Goal: Information Seeking & Learning: Learn about a topic

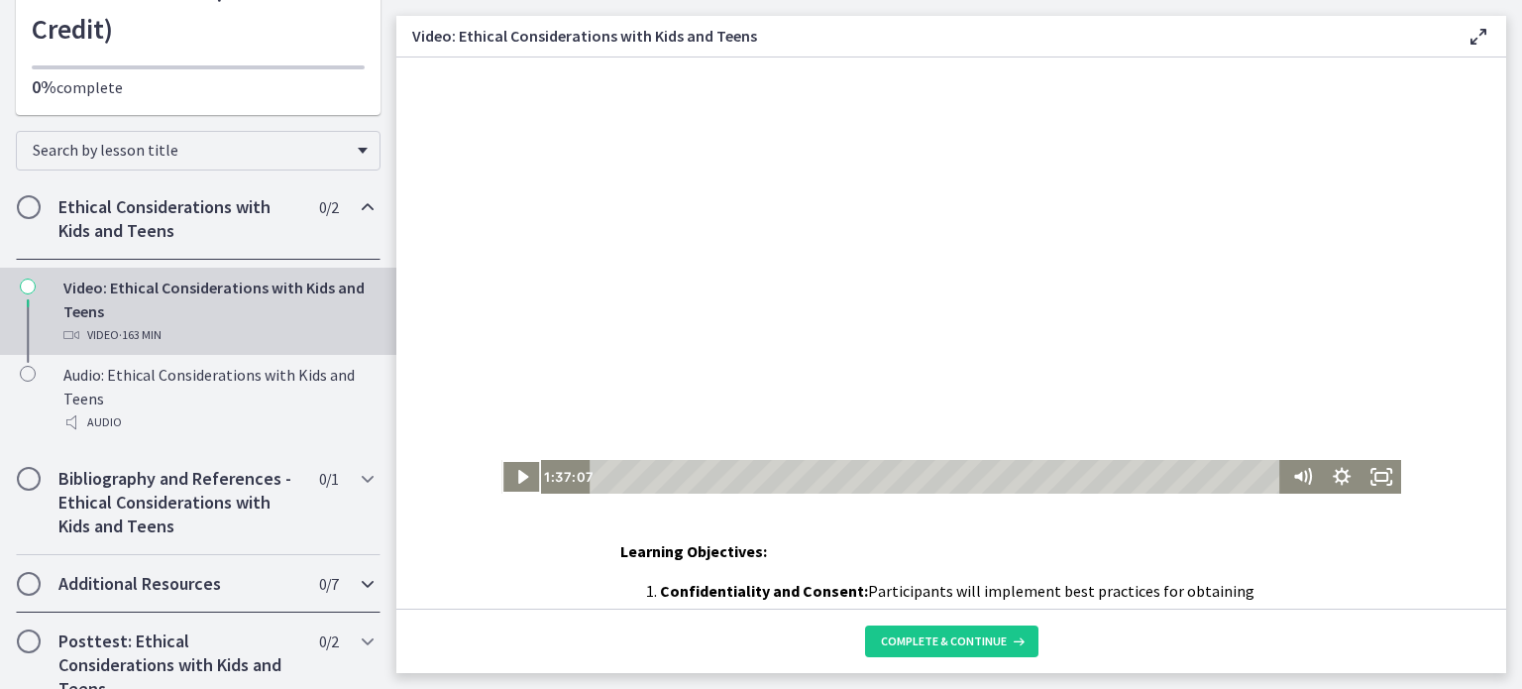
scroll to position [282, 0]
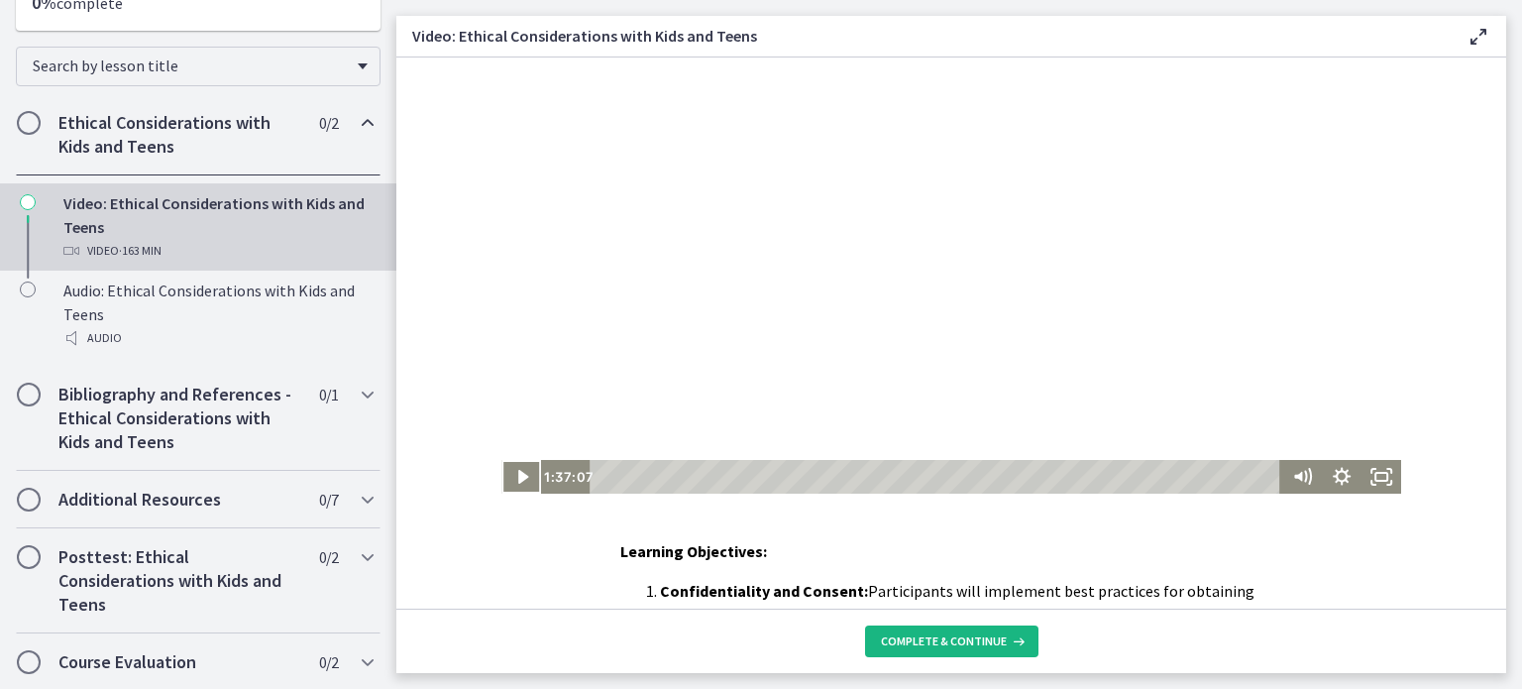
click at [954, 642] on span "Complete & continue" at bounding box center [944, 641] width 126 height 16
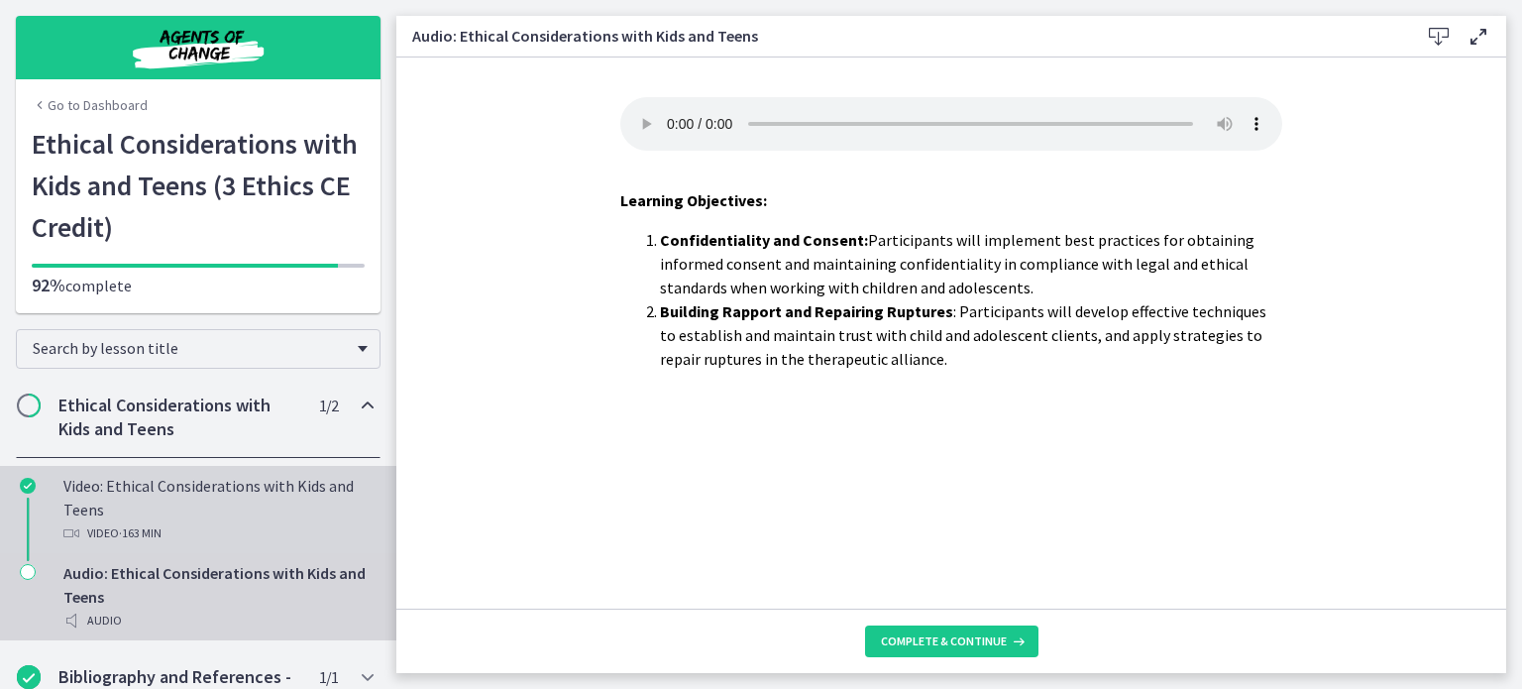
scroll to position [99, 0]
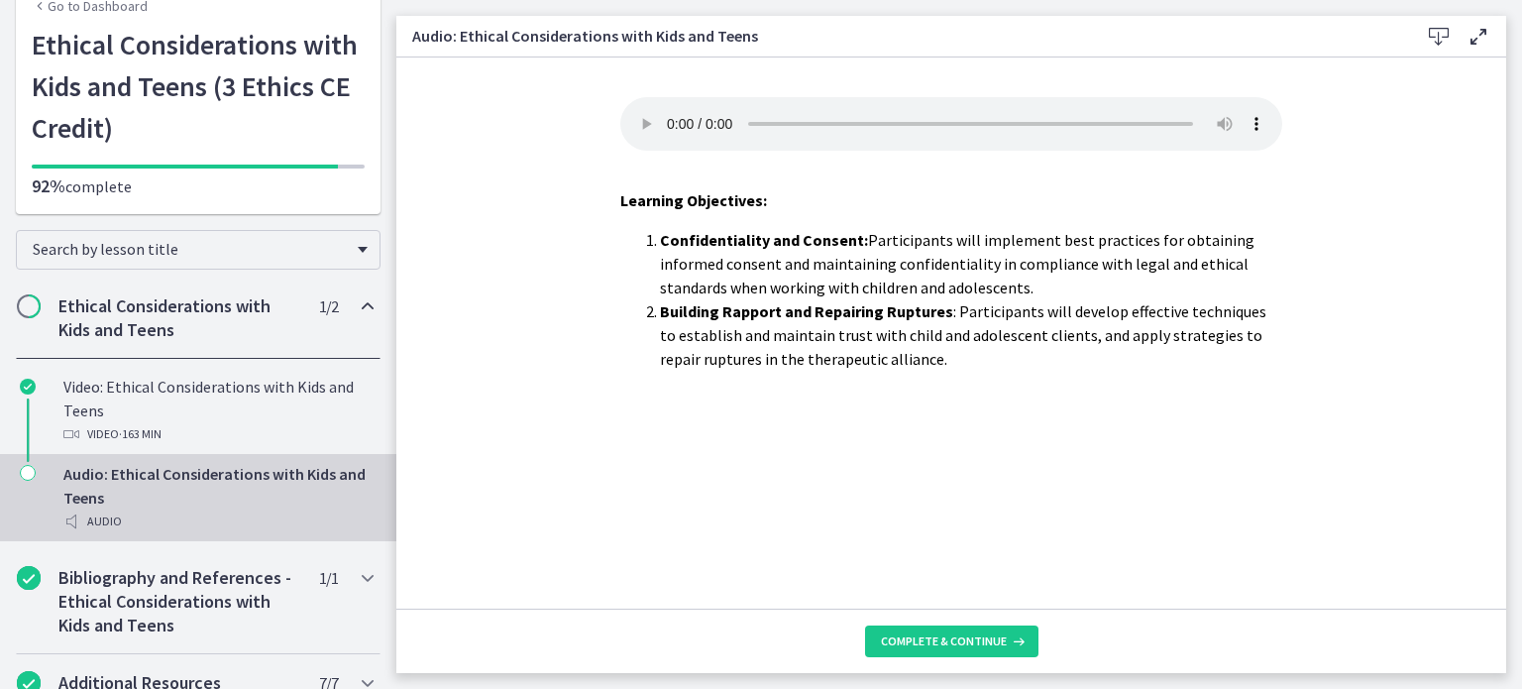
click at [159, 337] on h2 "Ethical Considerations with Kids and Teens" at bounding box center [179, 318] width 242 height 48
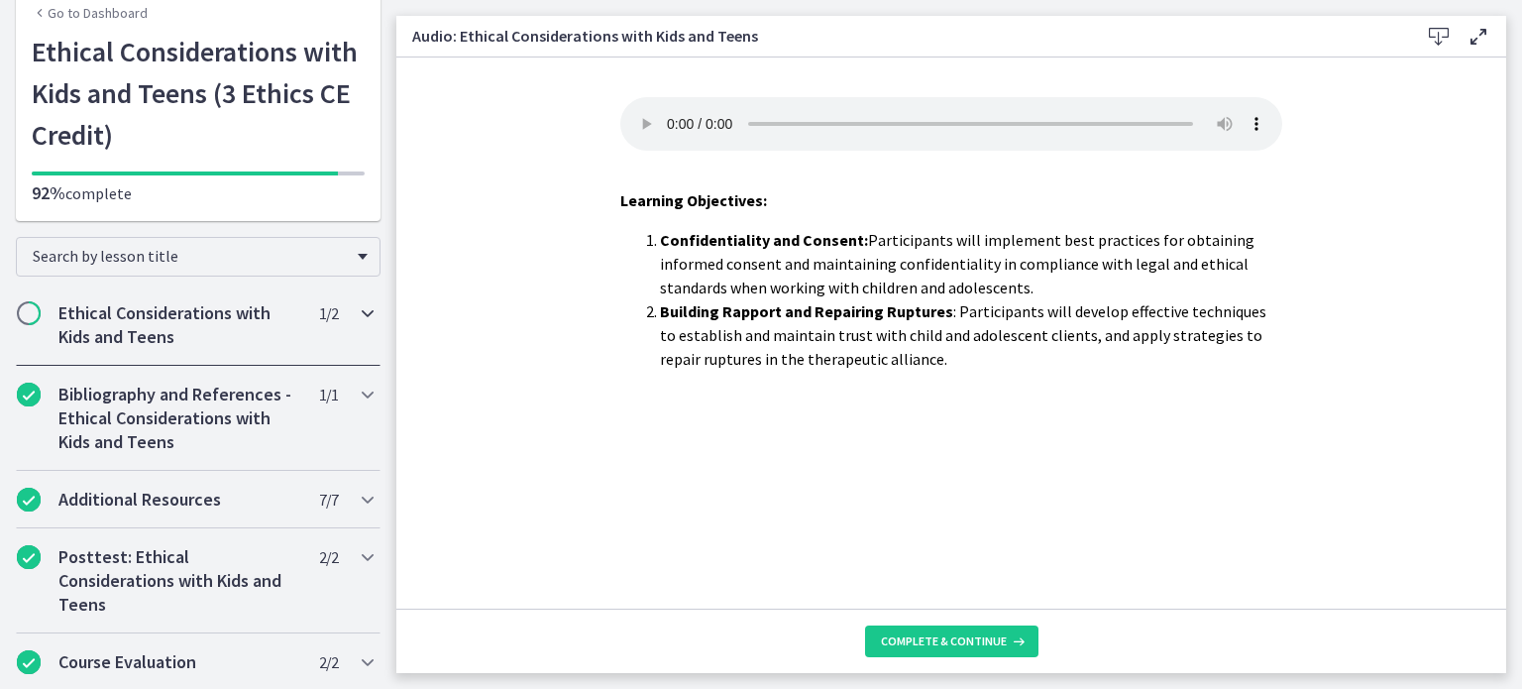
click at [151, 330] on h2 "Ethical Considerations with Kids and Teens" at bounding box center [179, 325] width 242 height 48
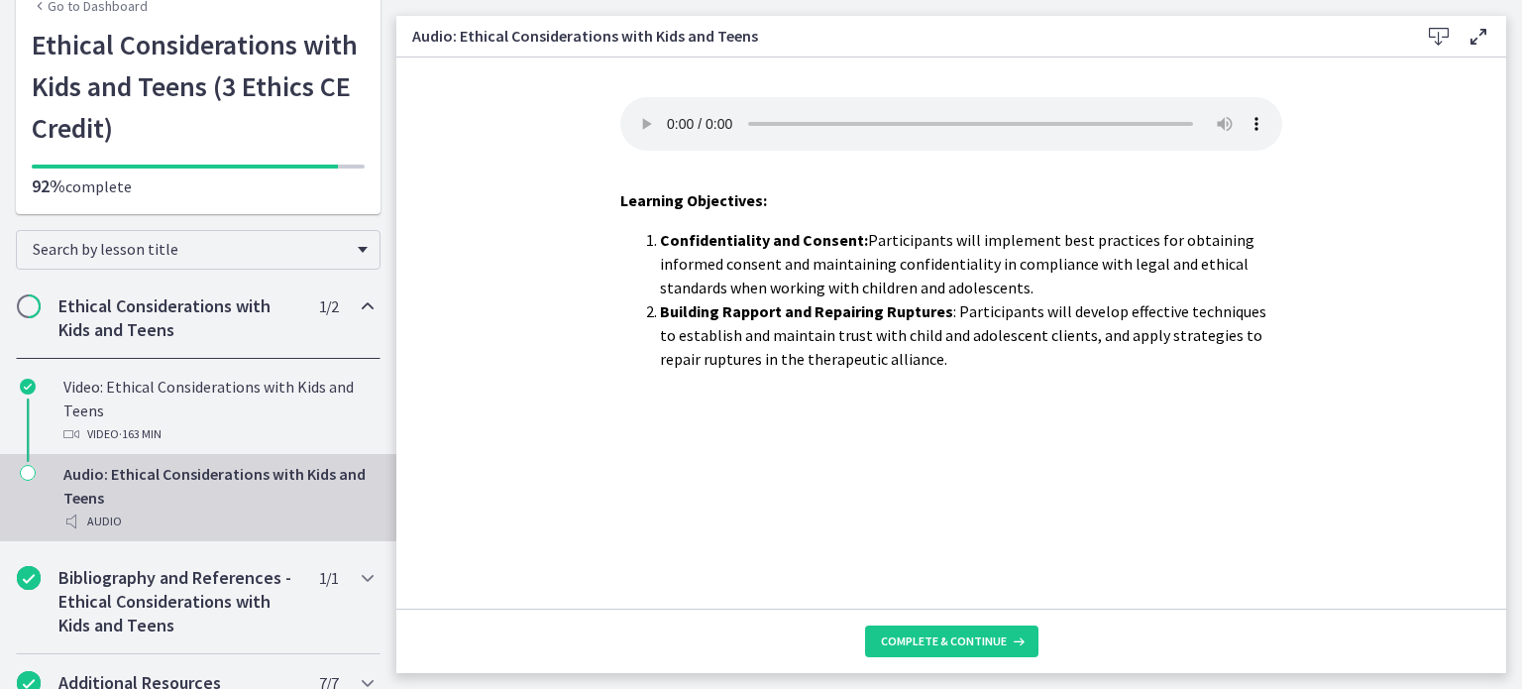
click at [159, 332] on h2 "Ethical Considerations with Kids and Teens" at bounding box center [179, 318] width 242 height 48
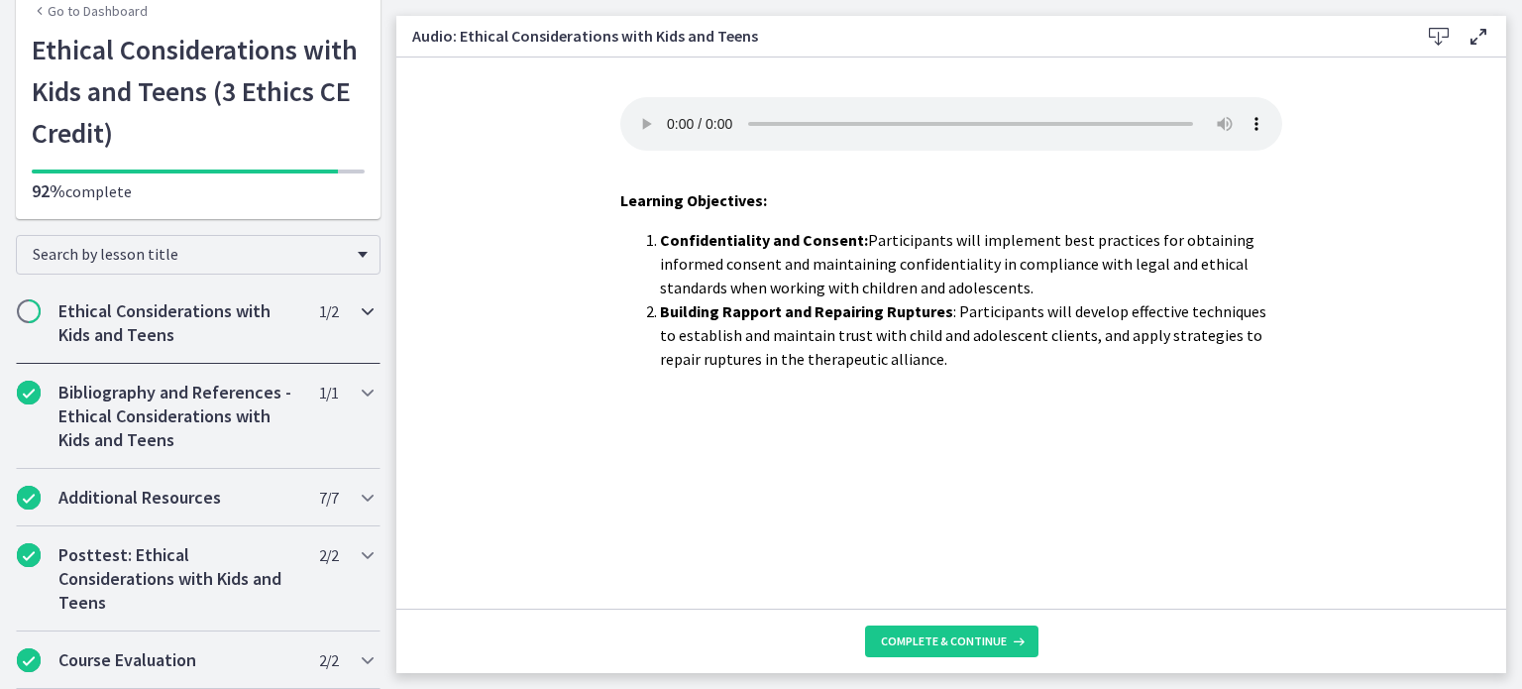
scroll to position [92, 0]
click at [120, 320] on h2 "Ethical Considerations with Kids and Teens" at bounding box center [179, 325] width 242 height 48
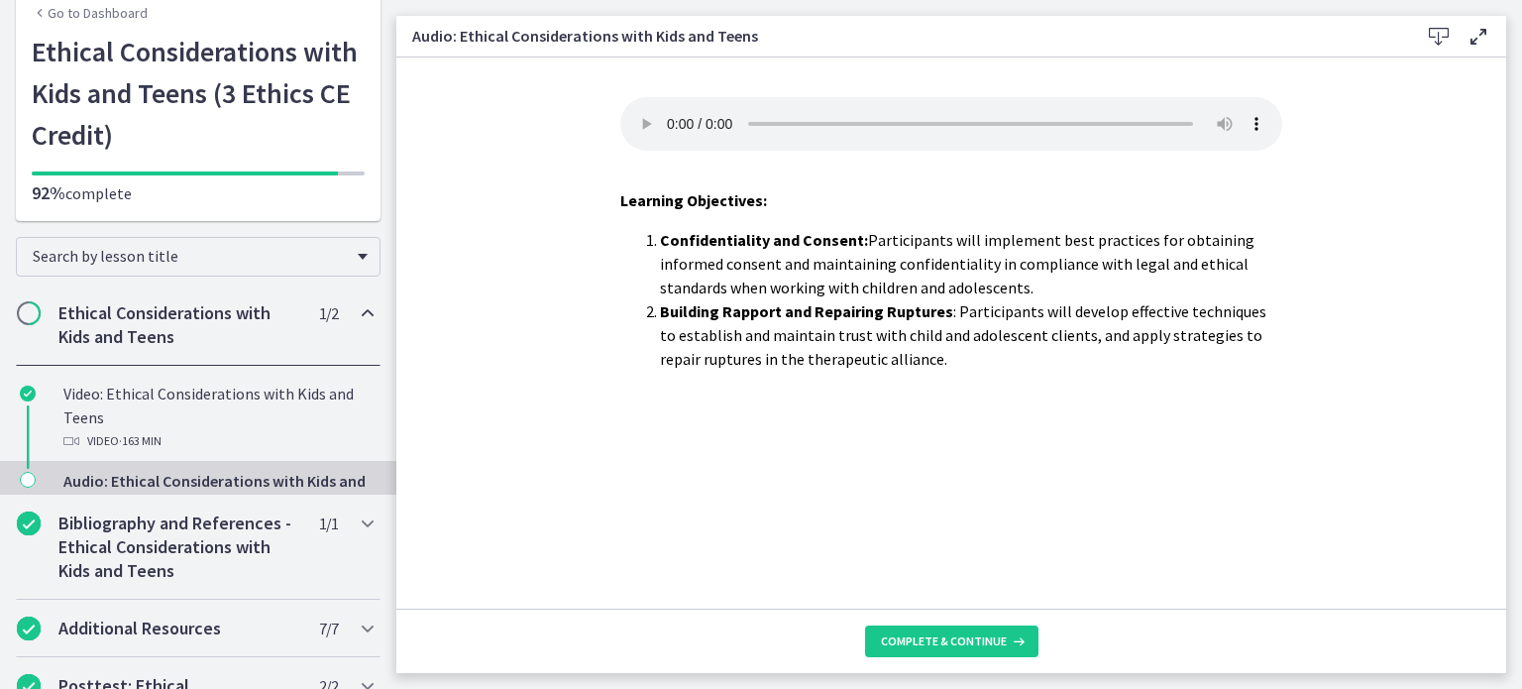
scroll to position [99, 0]
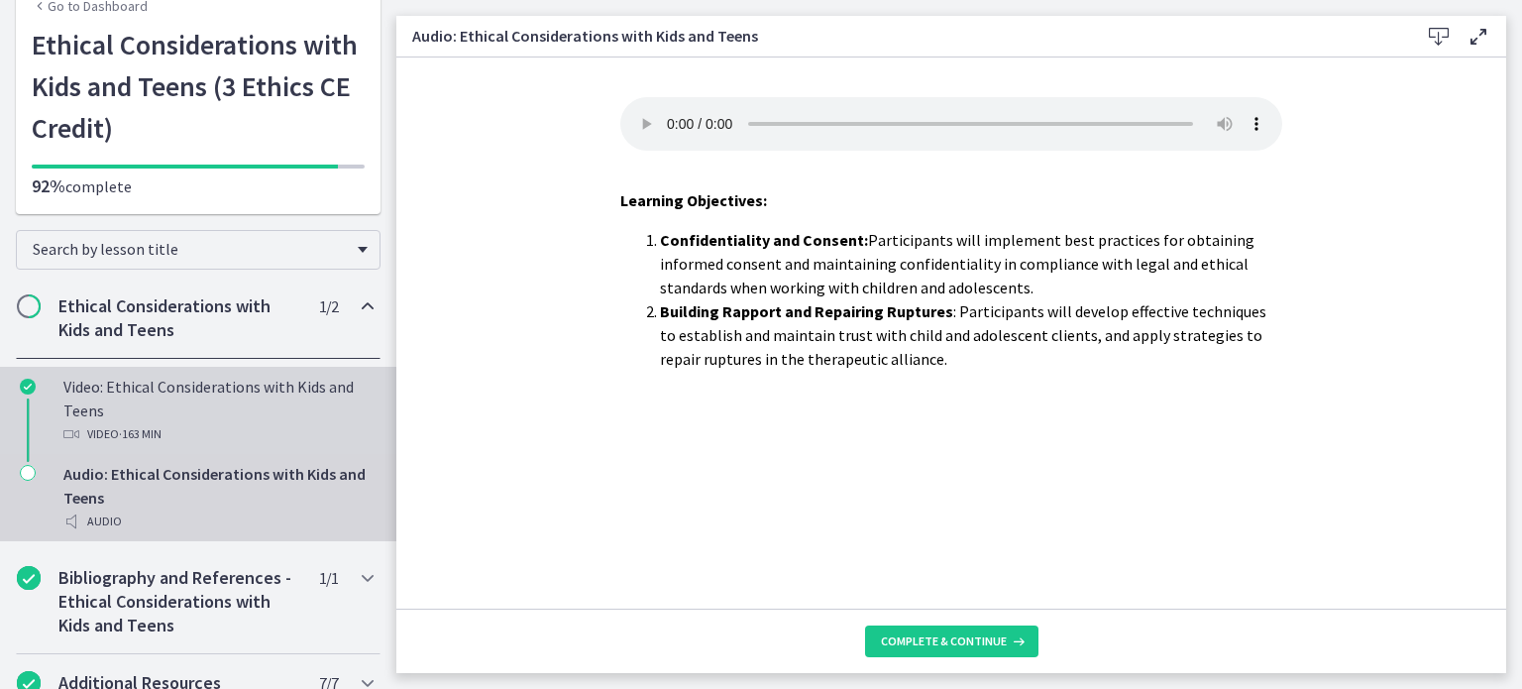
click at [104, 407] on div "Video: Ethical Considerations with Kids and Teens Video · 163 min" at bounding box center [217, 410] width 309 height 71
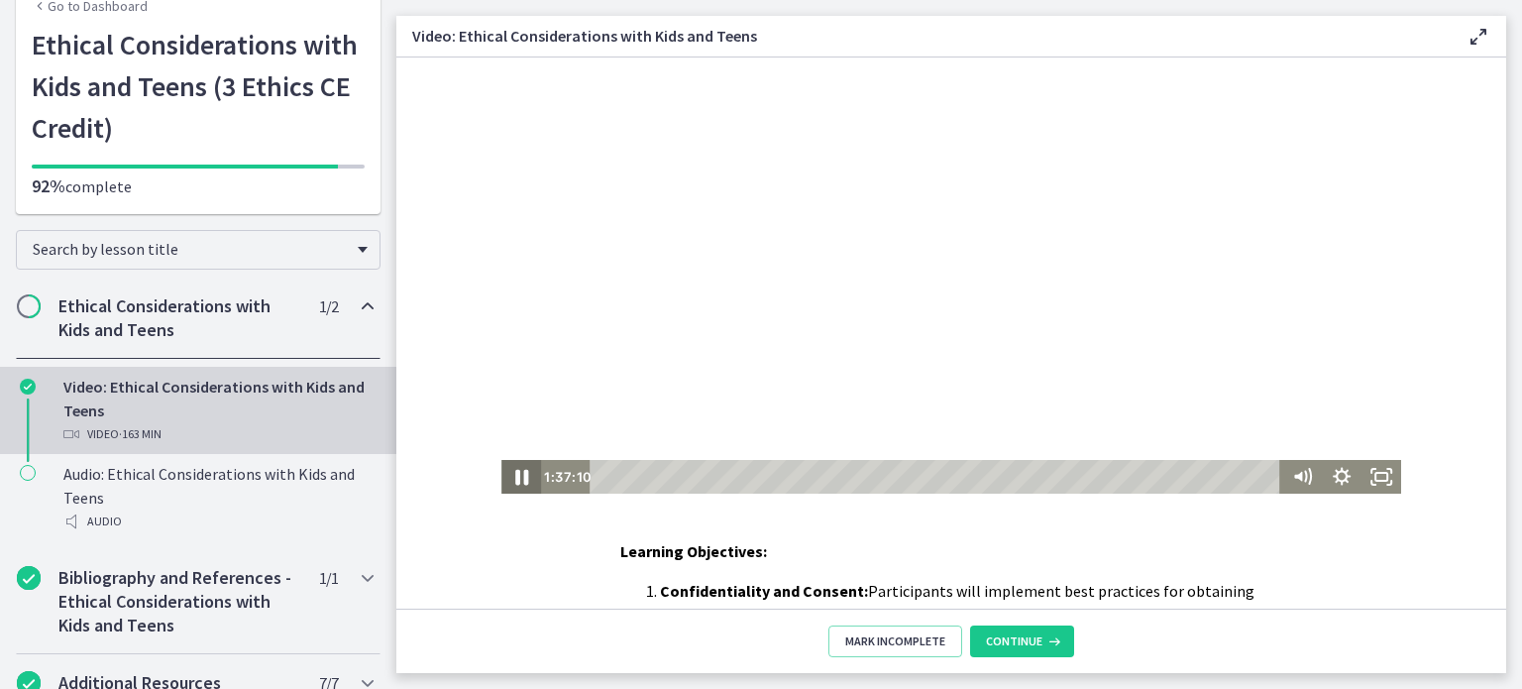
click at [503, 479] on icon "Pause" at bounding box center [522, 477] width 48 height 41
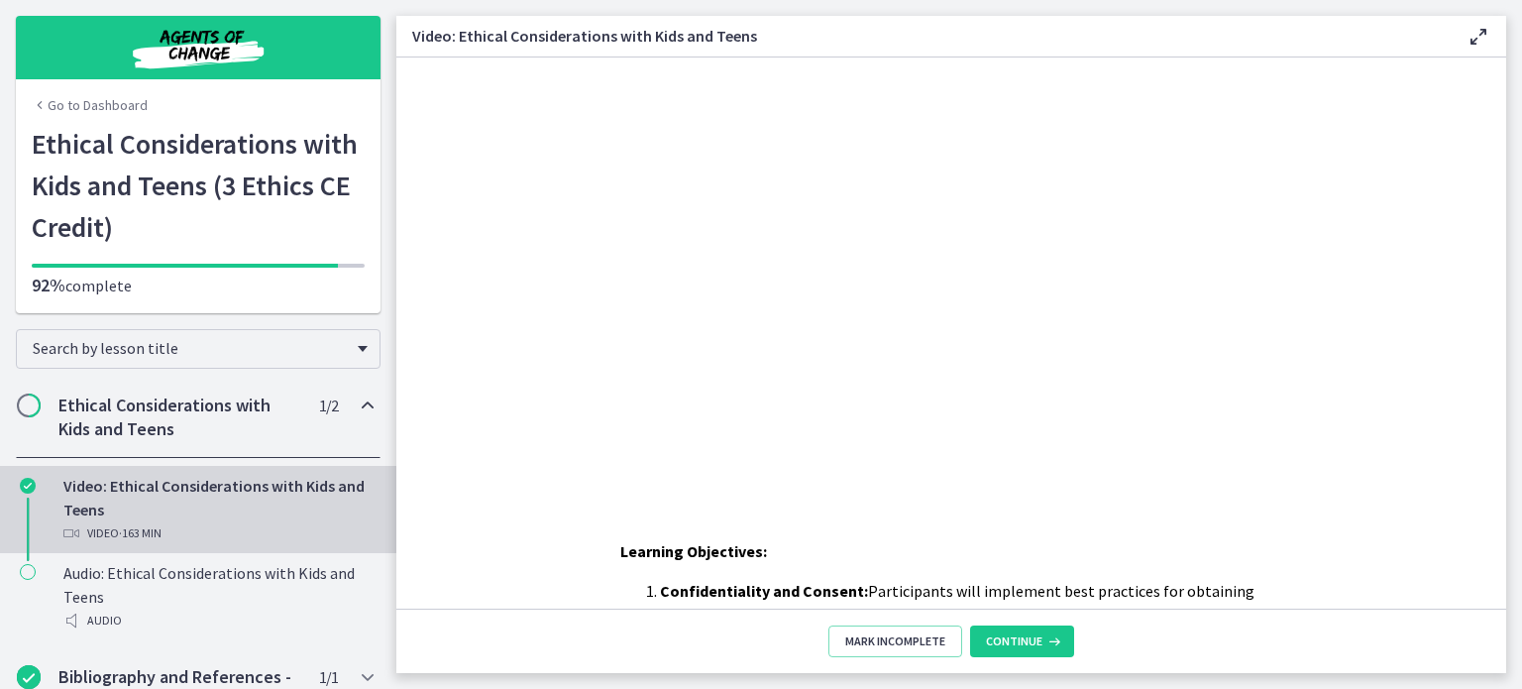
click at [123, 105] on link "Go to Dashboard" at bounding box center [90, 105] width 116 height 20
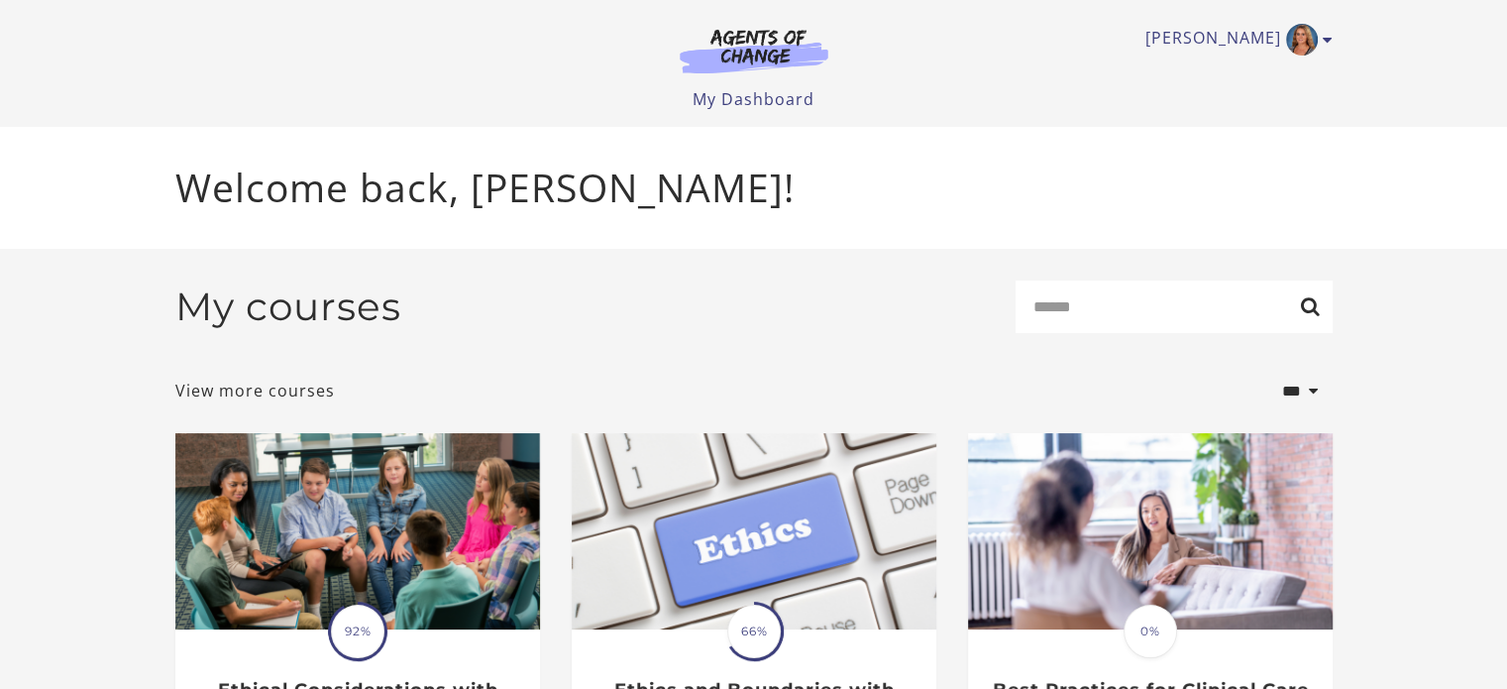
scroll to position [198, 0]
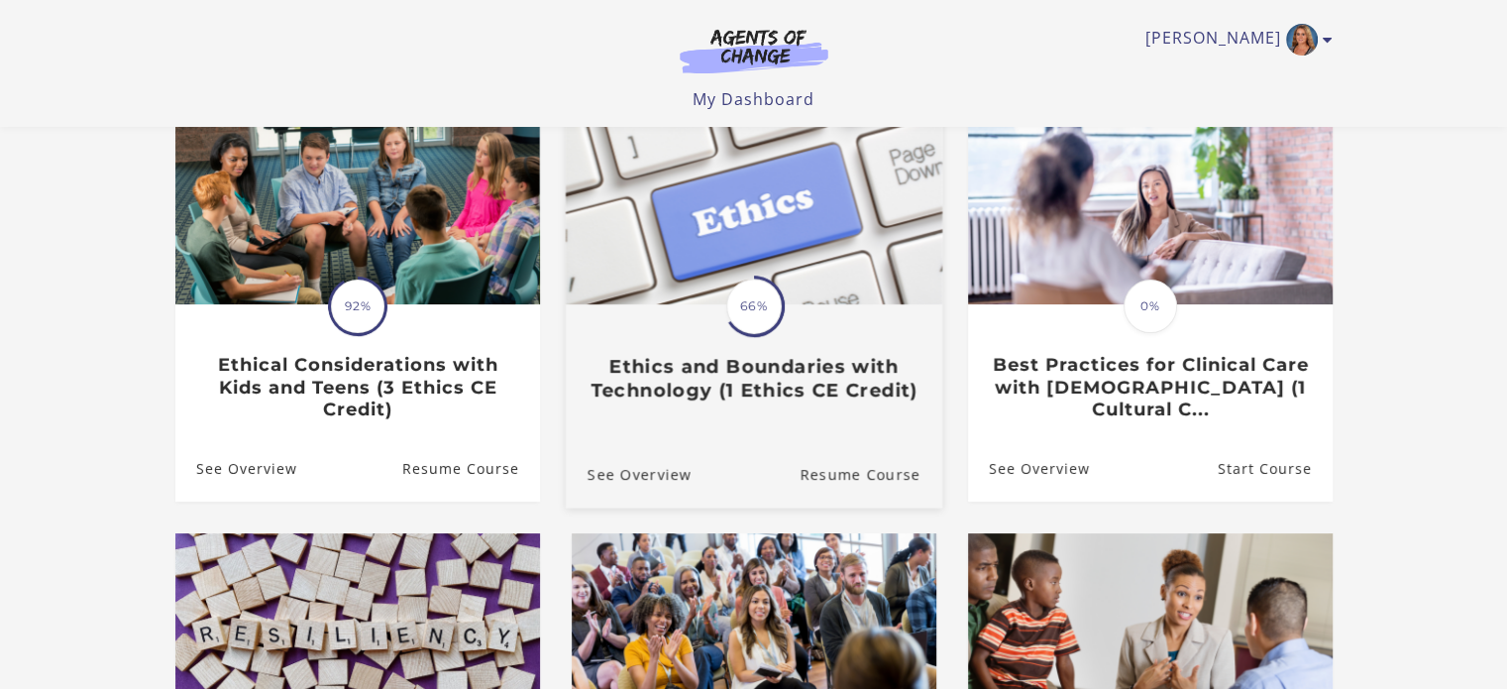
click at [763, 271] on img at bounding box center [753, 203] width 377 height 203
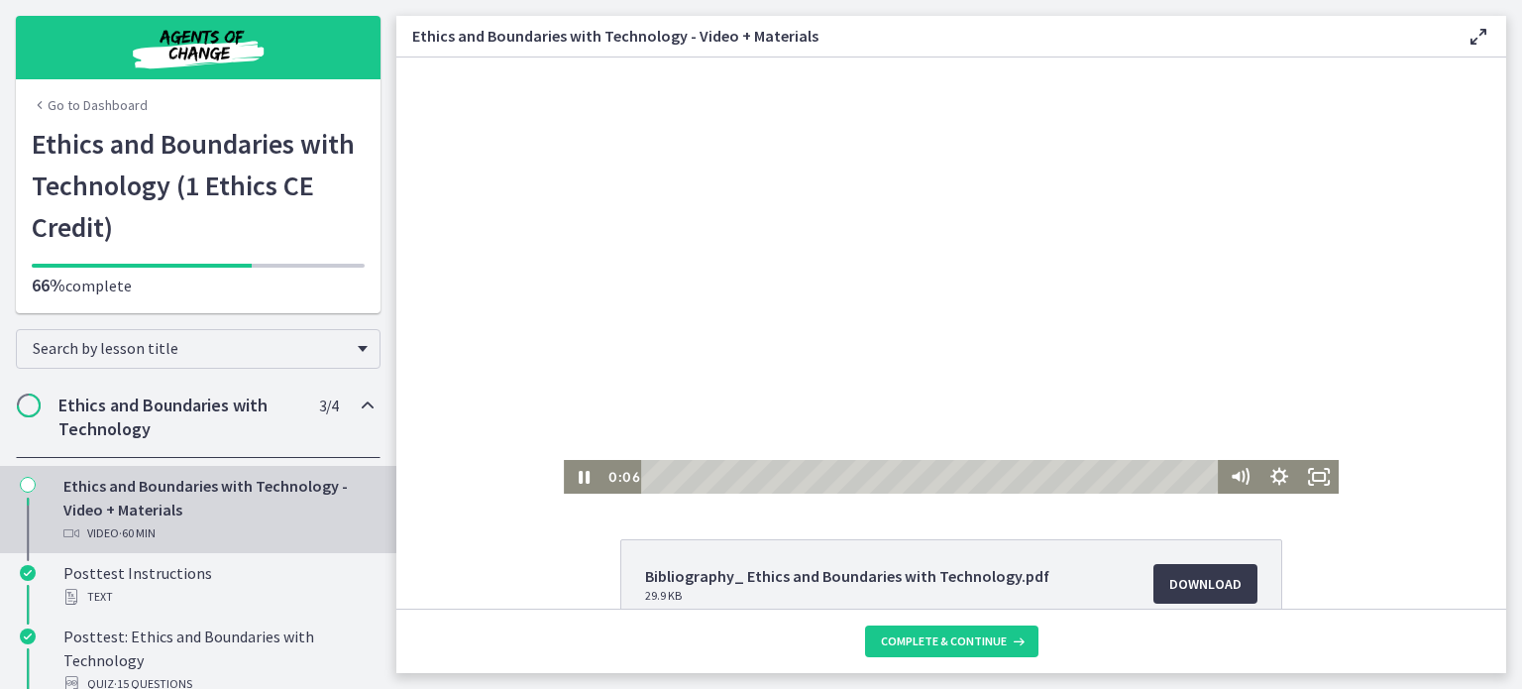
click at [946, 222] on div at bounding box center [951, 275] width 775 height 436
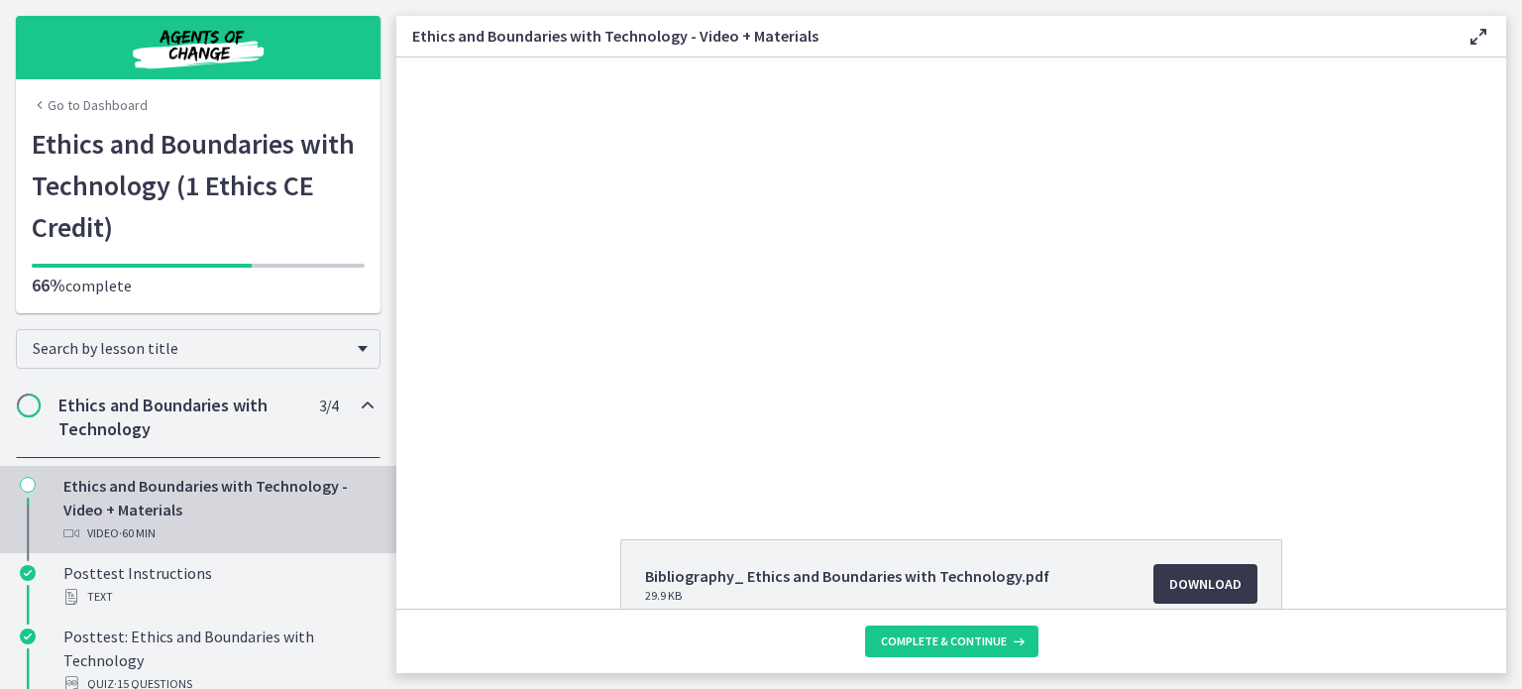
scroll to position [167, 0]
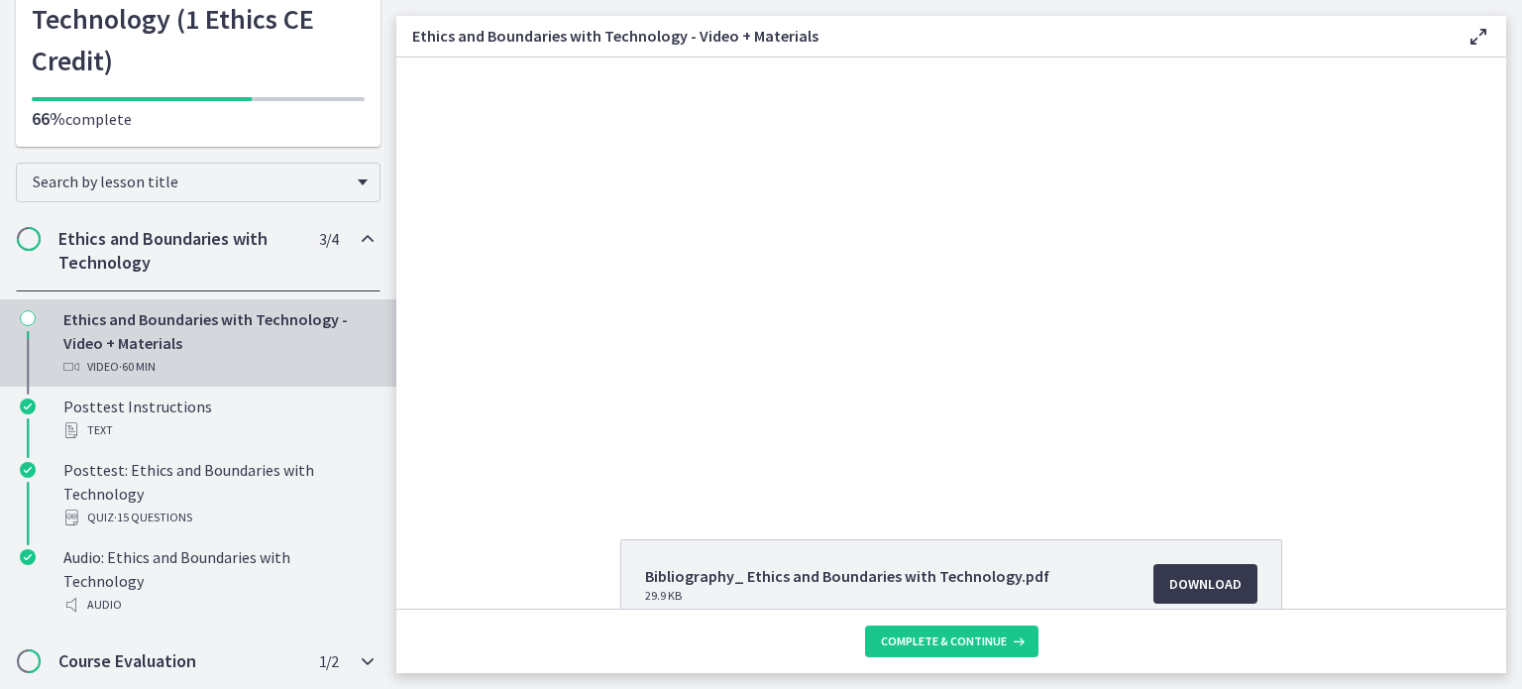
click at [74, 663] on h2 "Course Evaluation" at bounding box center [179, 661] width 242 height 24
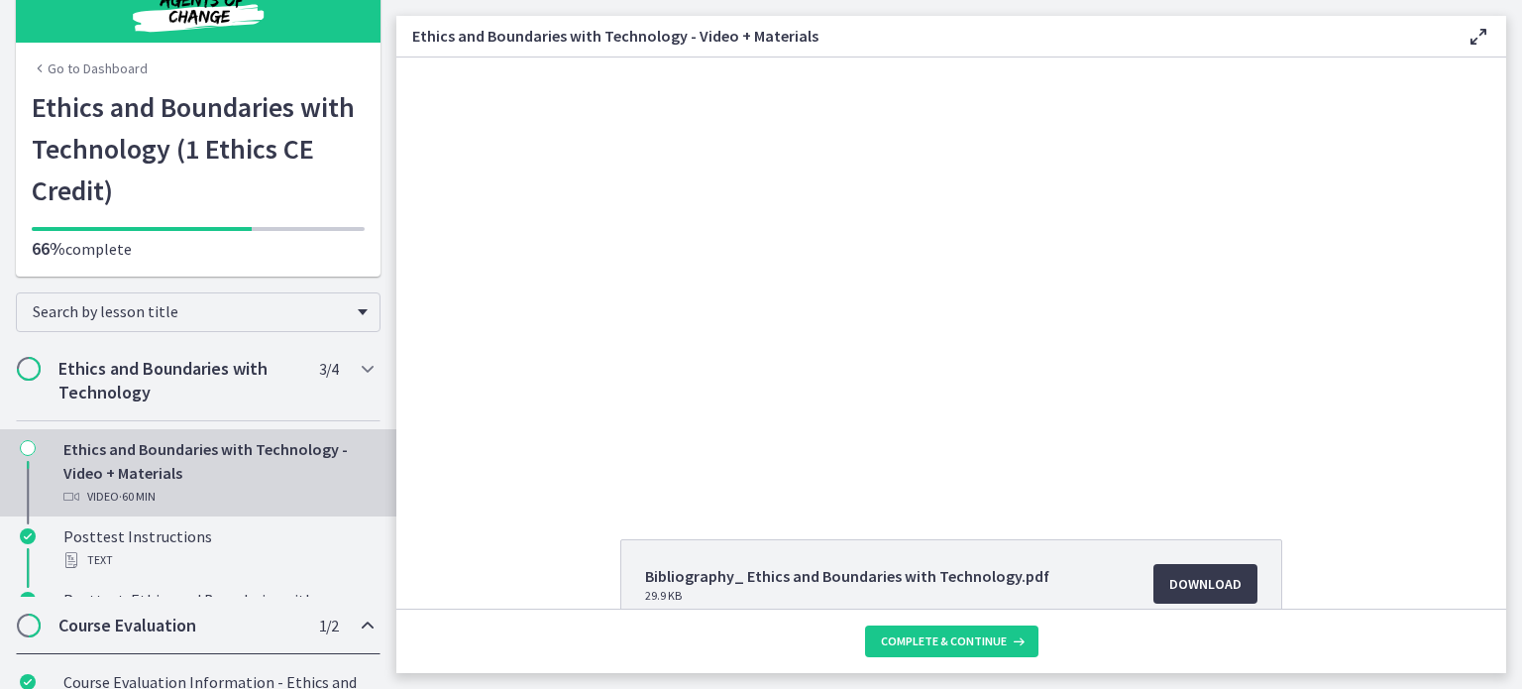
scroll to position [0, 0]
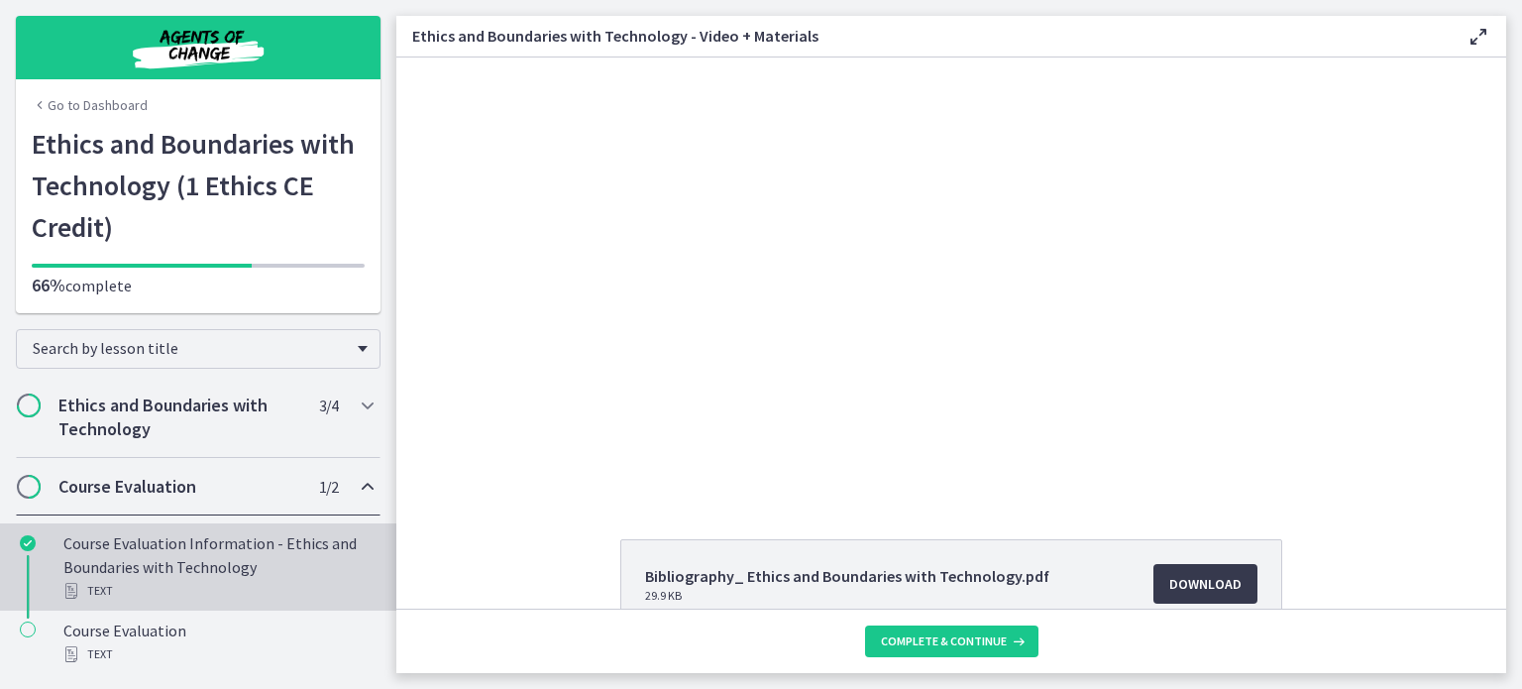
click at [155, 551] on div "Course Evaluation Information - Ethics and Boundaries with Technology Text" at bounding box center [217, 566] width 309 height 71
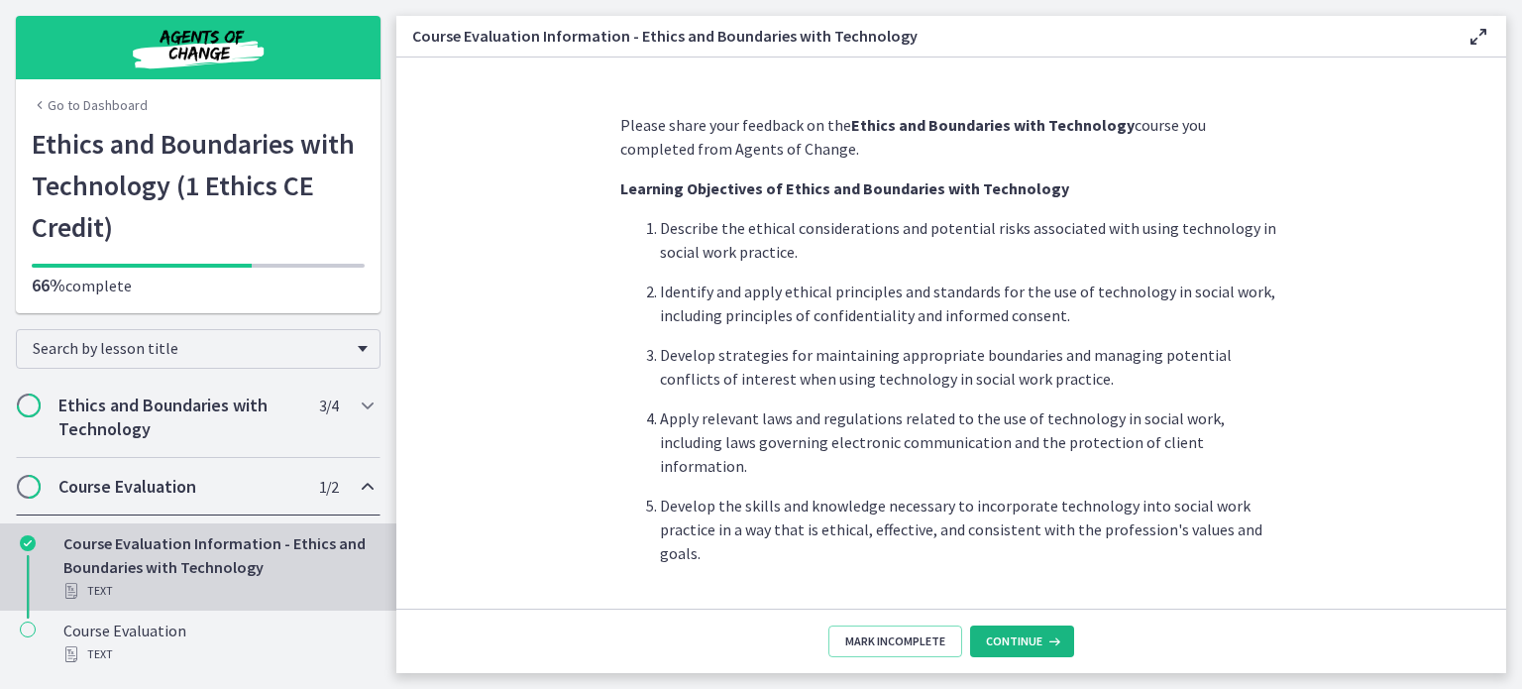
click at [1019, 645] on span "Continue" at bounding box center [1014, 641] width 56 height 16
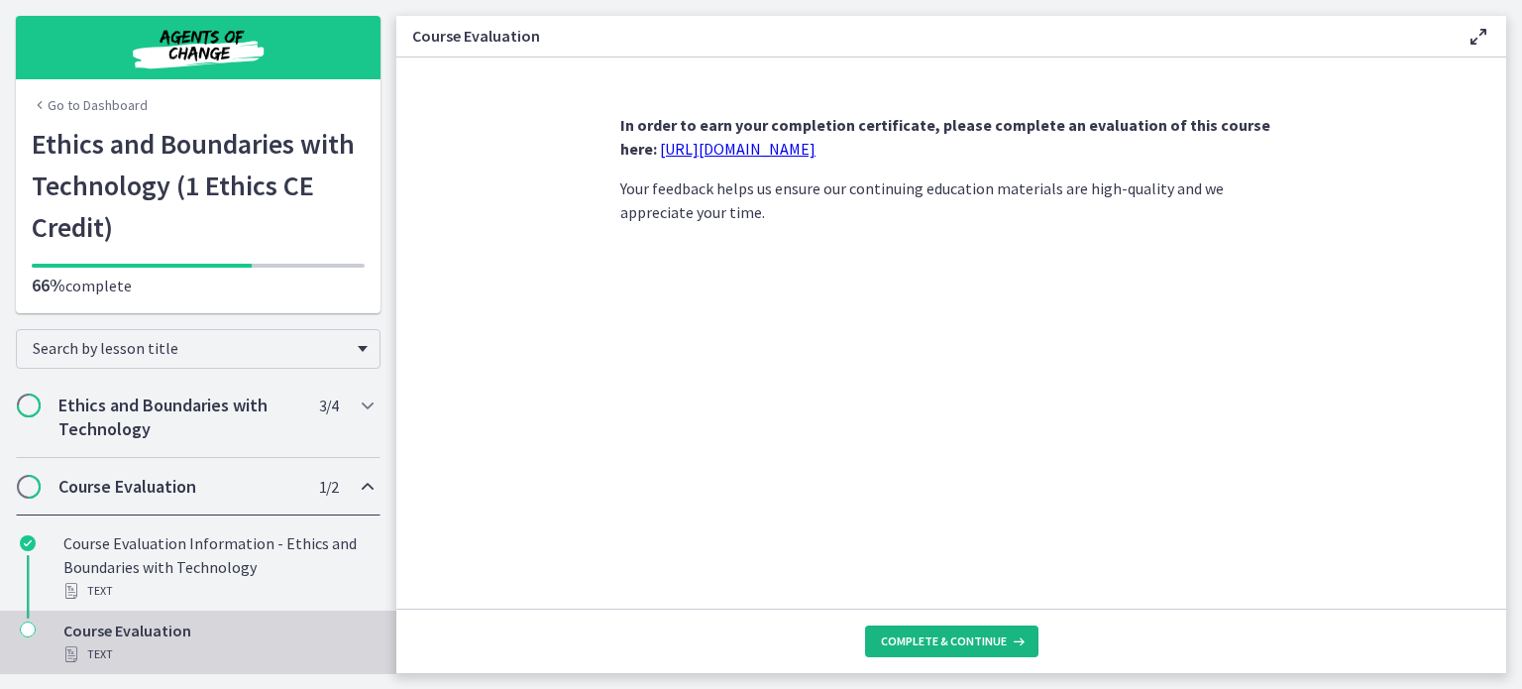
click at [916, 635] on span "Complete & continue" at bounding box center [944, 641] width 126 height 16
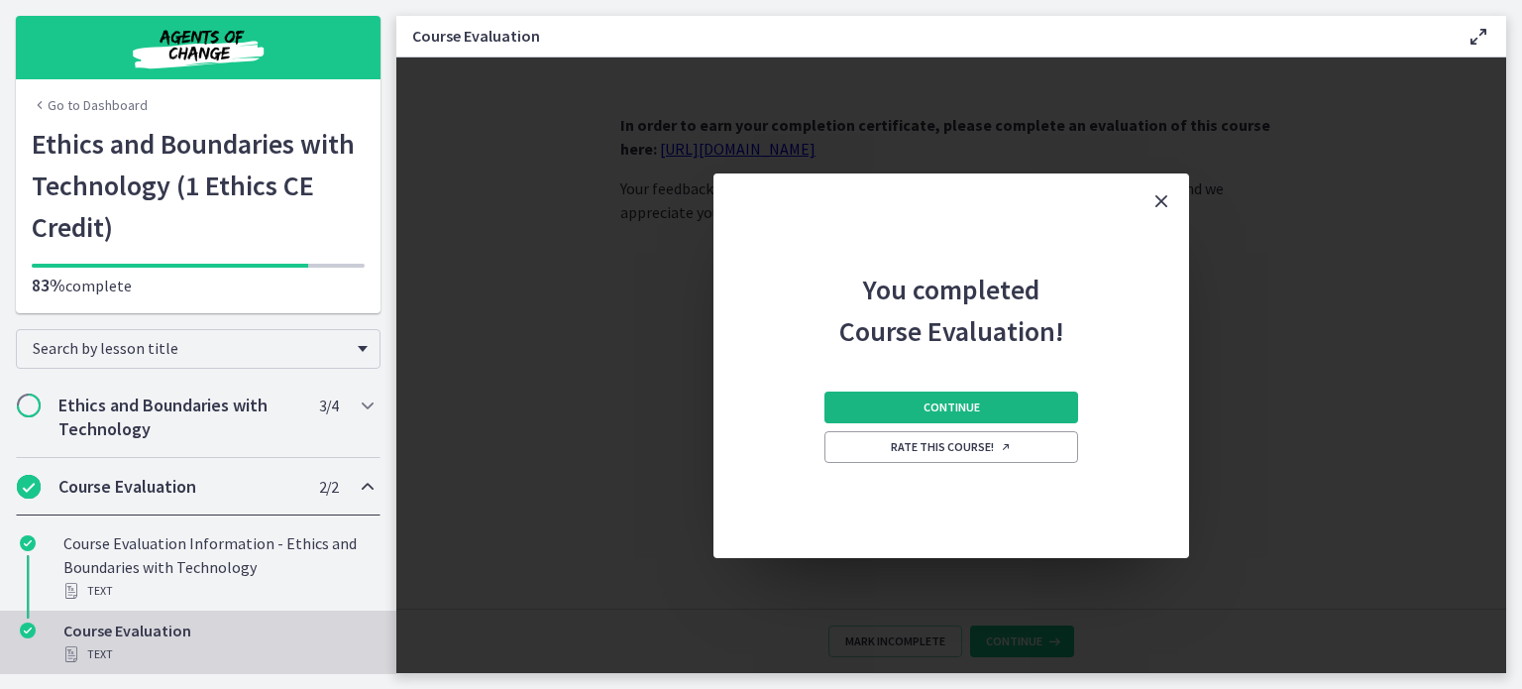
click at [944, 401] on span "Continue" at bounding box center [952, 407] width 56 height 16
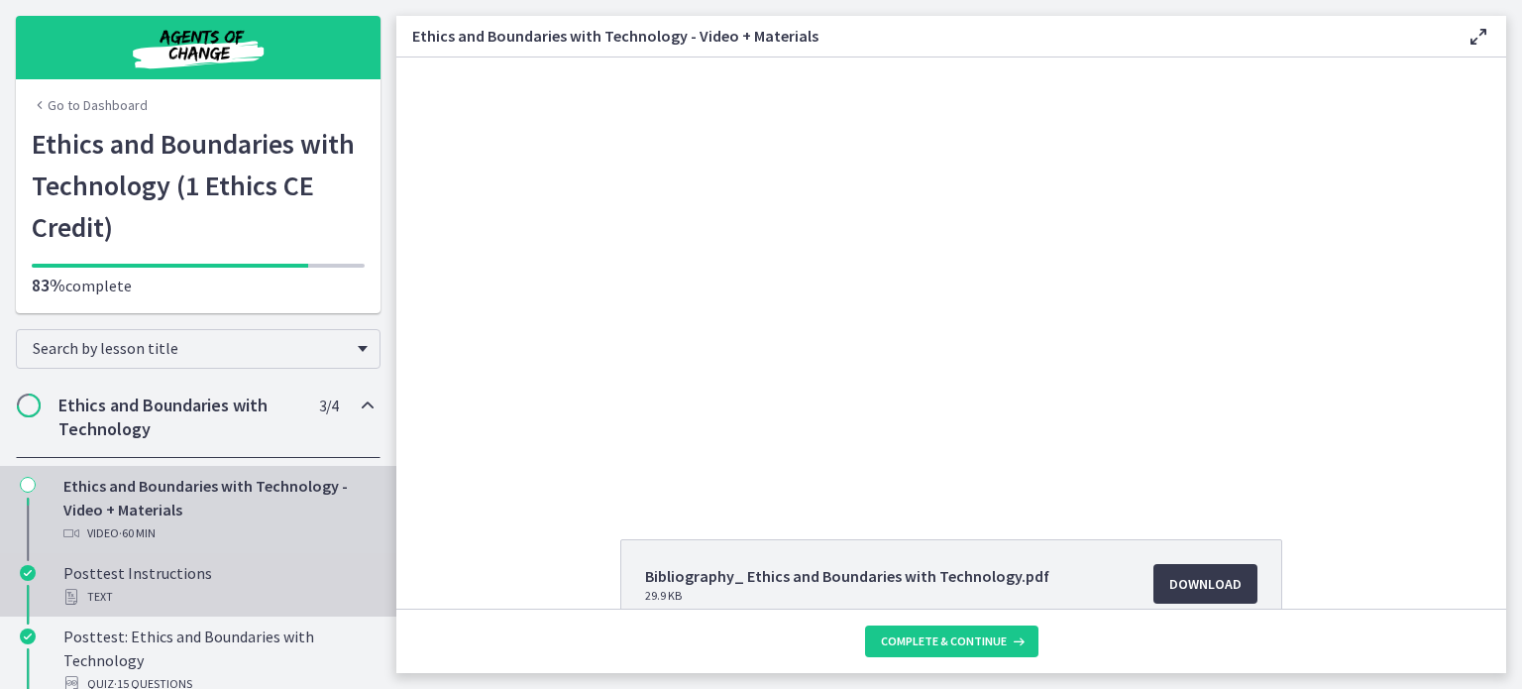
scroll to position [167, 0]
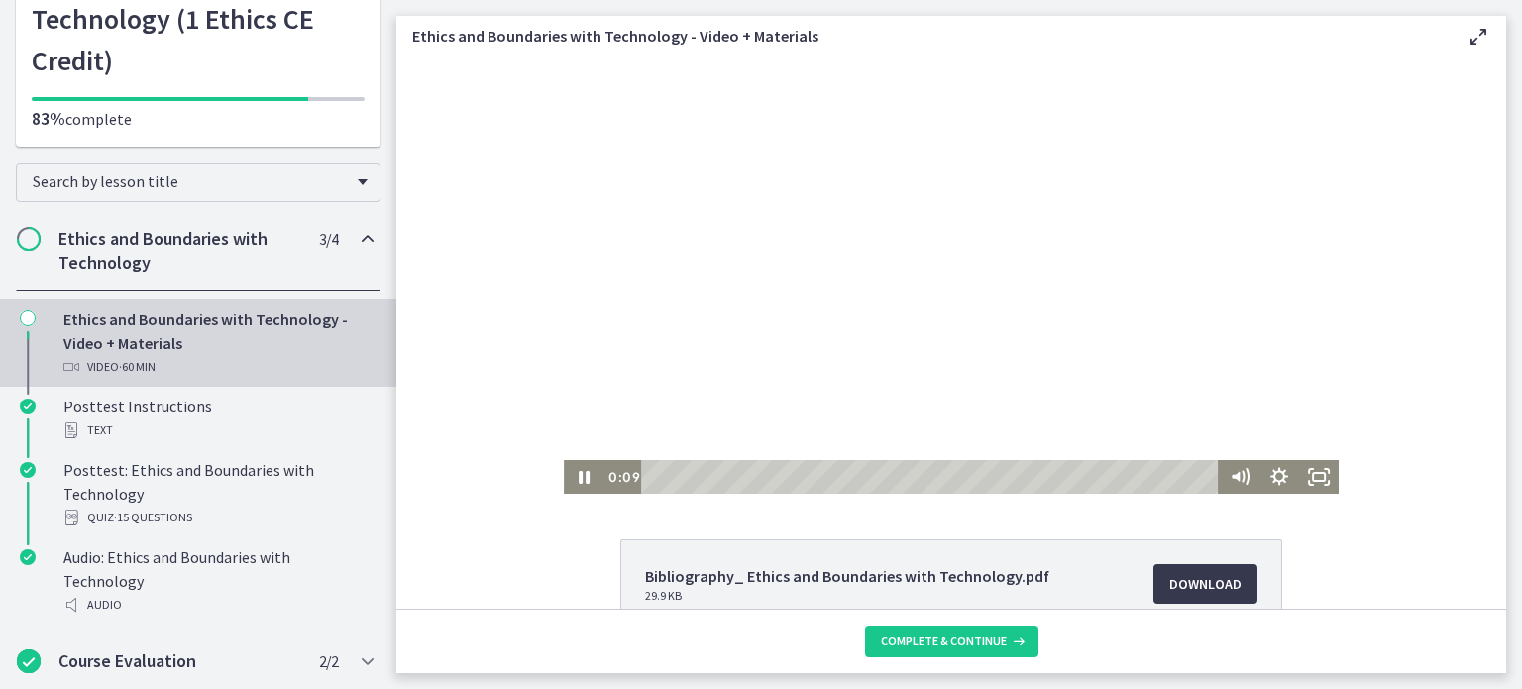
click at [912, 226] on div at bounding box center [951, 275] width 775 height 436
